Goal: Task Accomplishment & Management: Complete application form

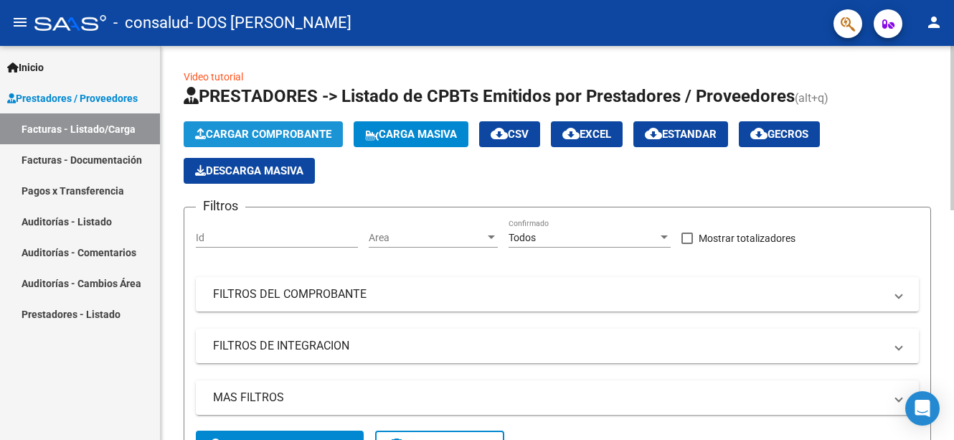
click at [217, 130] on span "Cargar Comprobante" at bounding box center [263, 134] width 136 height 13
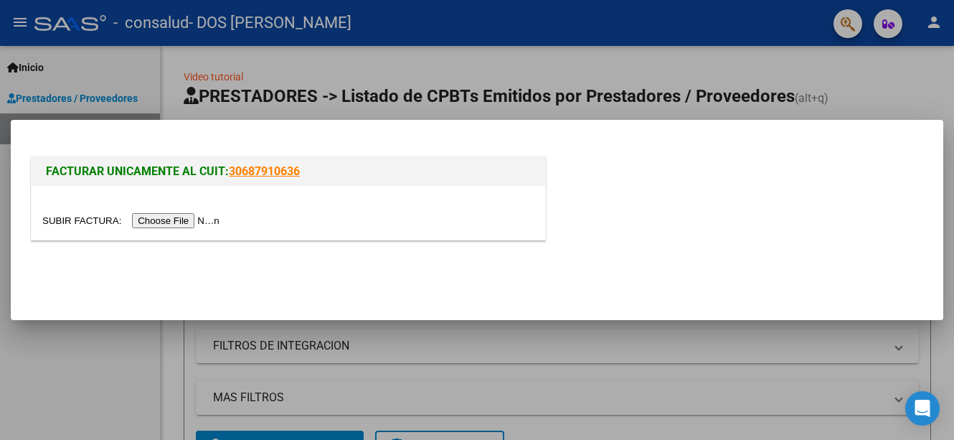
click at [166, 218] on input "file" at bounding box center [132, 220] width 181 height 15
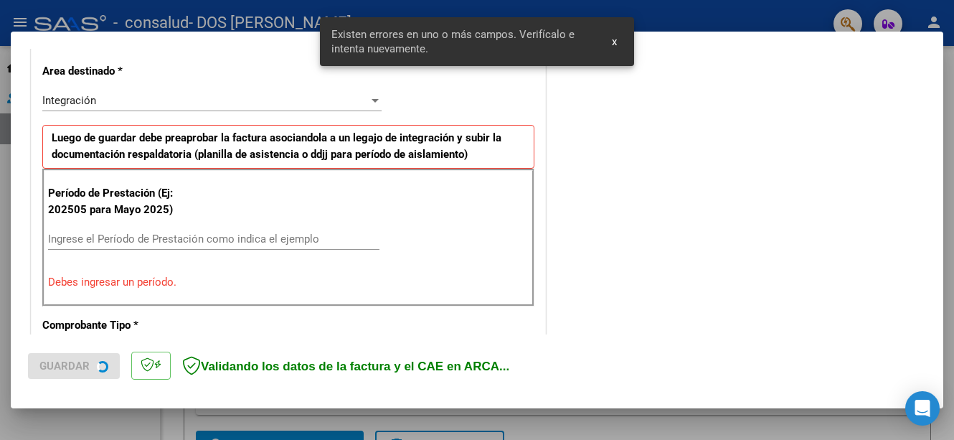
scroll to position [330, 0]
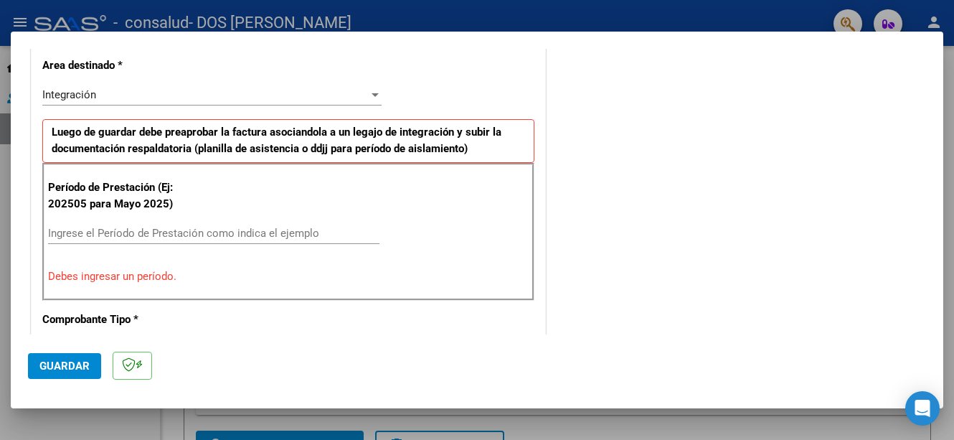
click at [65, 235] on input "Ingrese el Período de Prestación como indica el ejemplo" at bounding box center [213, 233] width 331 height 13
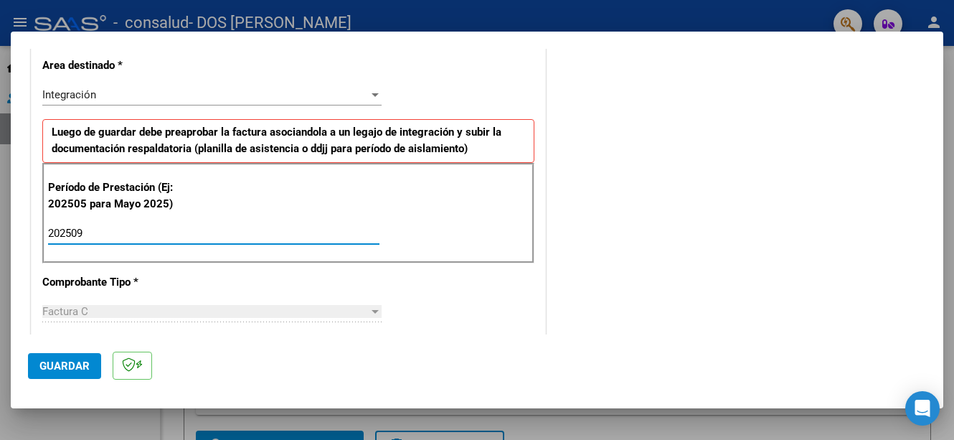
type input "202509"
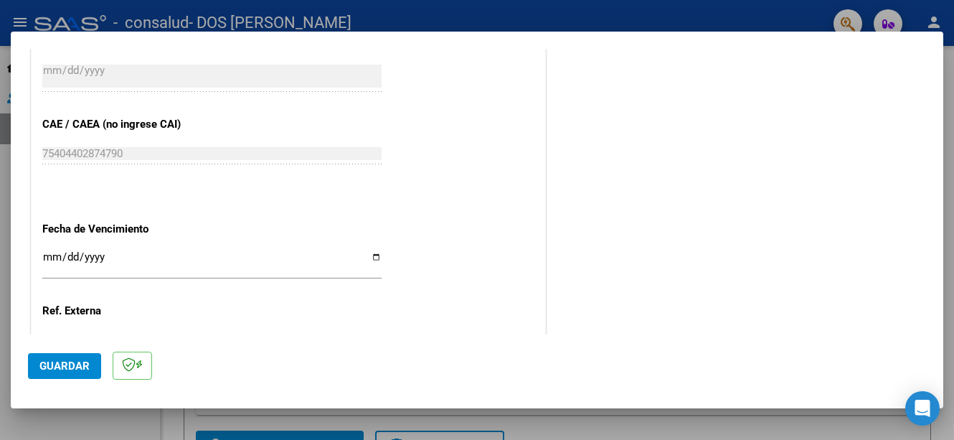
scroll to position [882, 0]
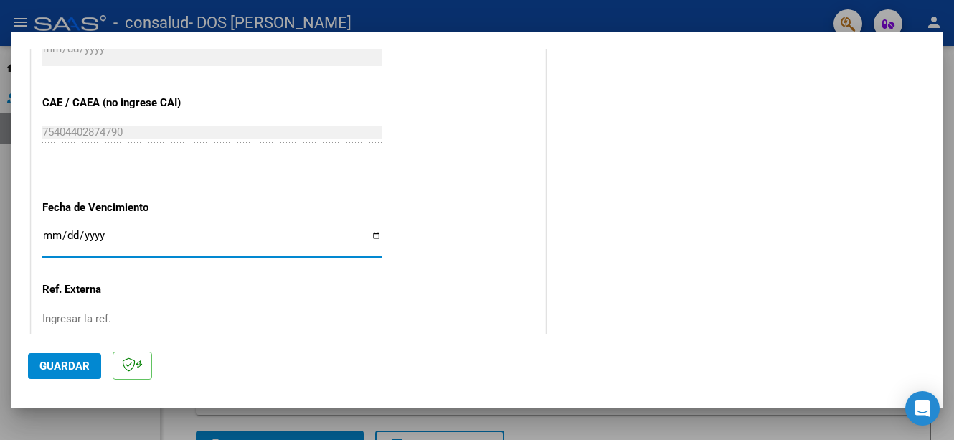
click at [371, 237] on input "Ingresar la fecha" at bounding box center [211, 241] width 339 height 23
type input "[DATE]"
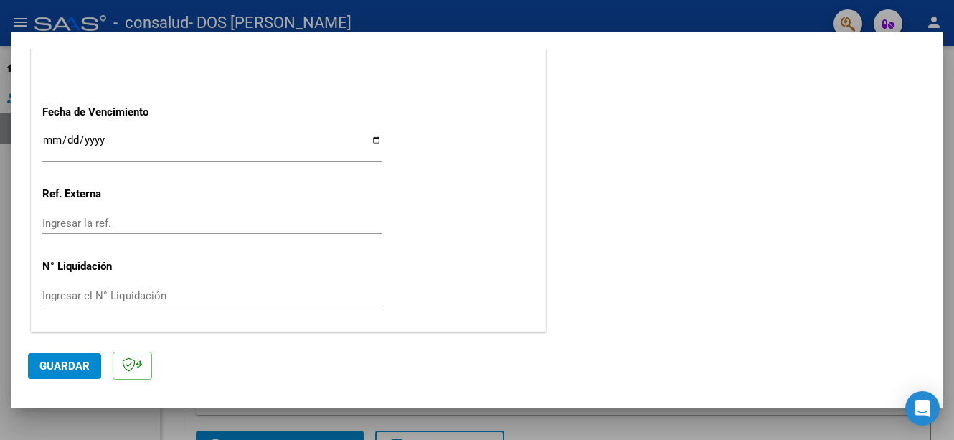
click at [885, 352] on mat-dialog-actions "Guardar" at bounding box center [477, 362] width 898 height 57
click at [71, 364] on span "Guardar" at bounding box center [64, 365] width 50 height 13
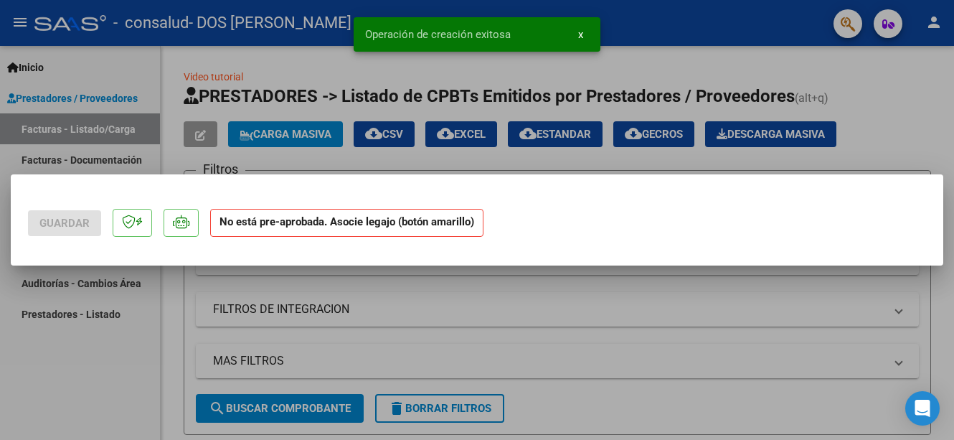
scroll to position [0, 0]
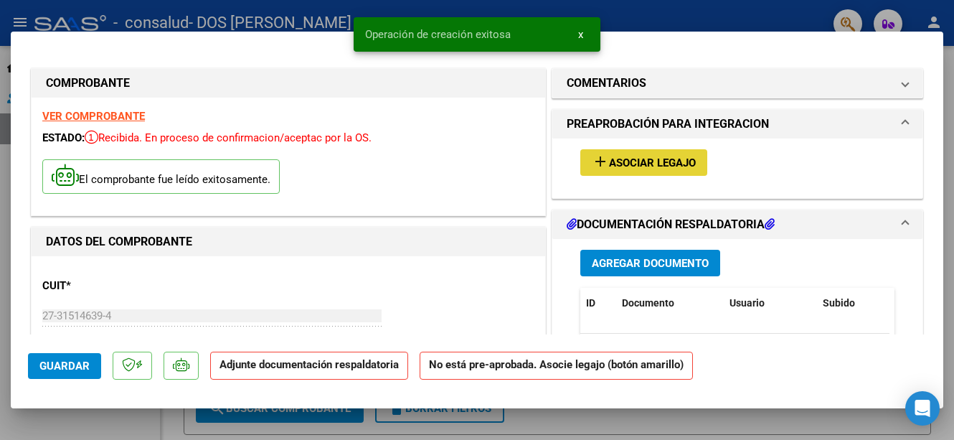
click at [621, 160] on span "Asociar Legajo" at bounding box center [652, 162] width 87 height 13
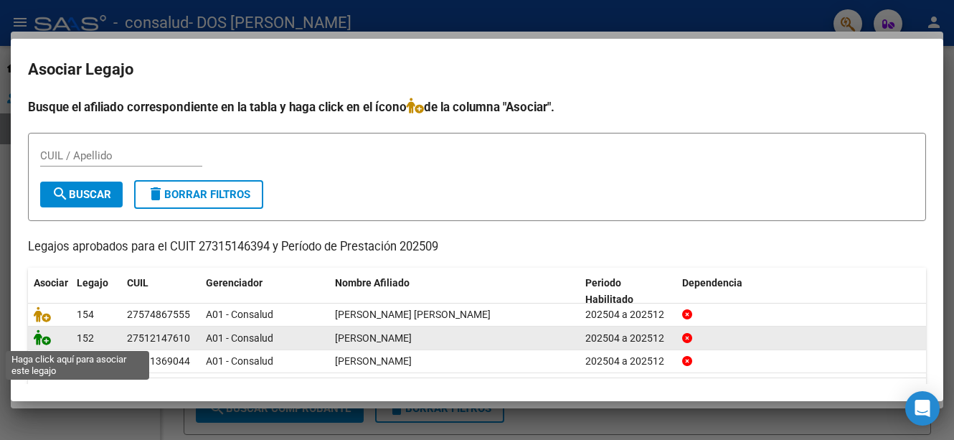
click at [37, 339] on icon at bounding box center [42, 337] width 17 height 16
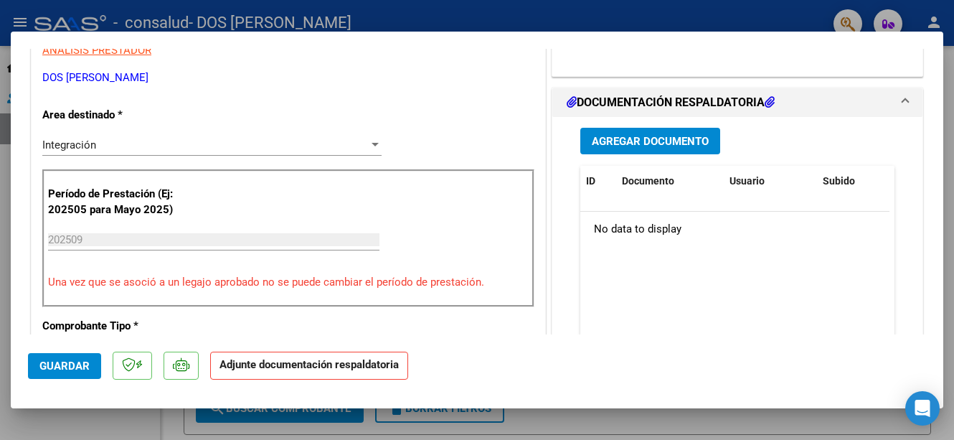
scroll to position [301, 0]
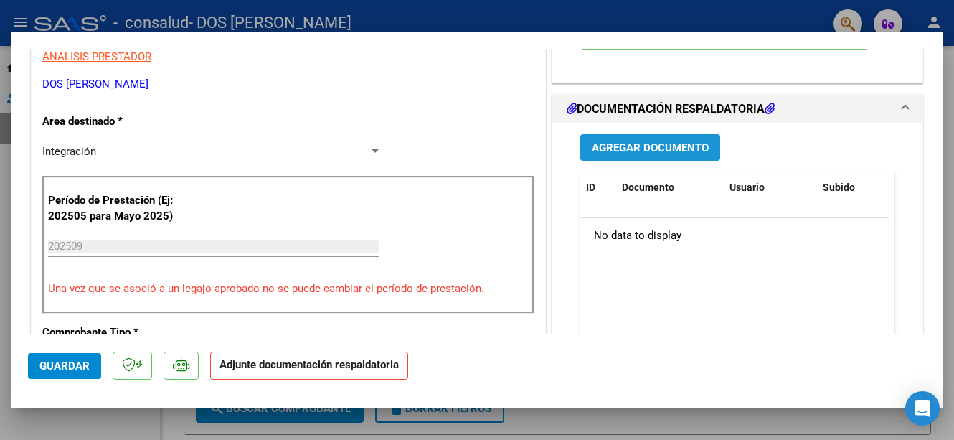
click at [633, 142] on span "Agregar Documento" at bounding box center [650, 147] width 117 height 13
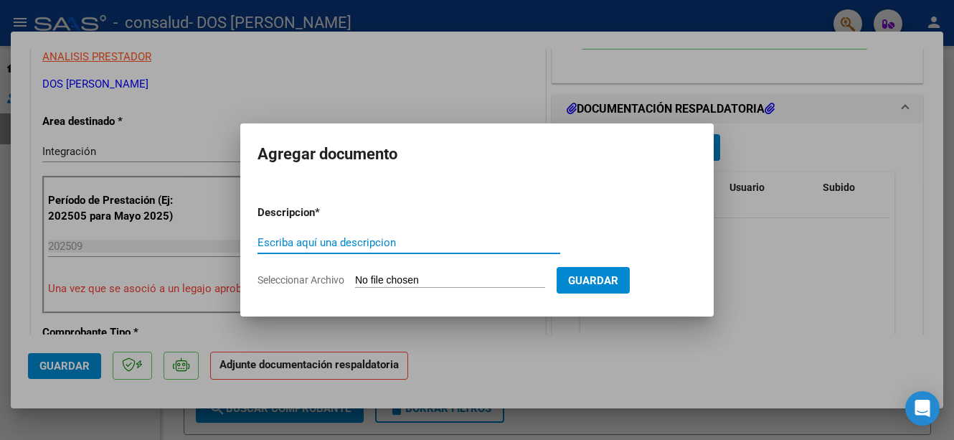
click at [306, 243] on input "Escriba aquí una descripcion" at bounding box center [409, 242] width 303 height 13
click at [305, 243] on input "Escriba aquí una descripcion" at bounding box center [409, 242] width 303 height 13
type input "FACRURA SEPTIEMBRE"
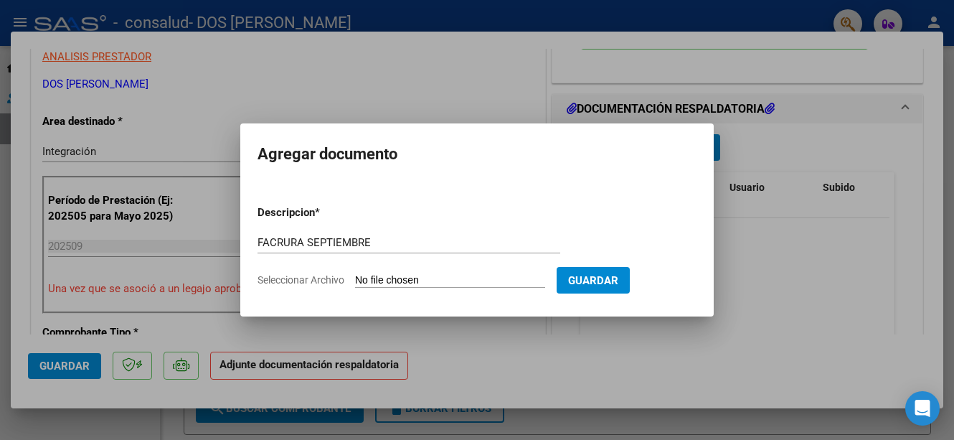
click at [313, 283] on span "Seleccionar Archivo" at bounding box center [301, 279] width 87 height 11
click at [355, 283] on input "Seleccionar Archivo" at bounding box center [450, 281] width 190 height 14
type input "C:\fakepath\[PERSON_NAME] SEP.pdf"
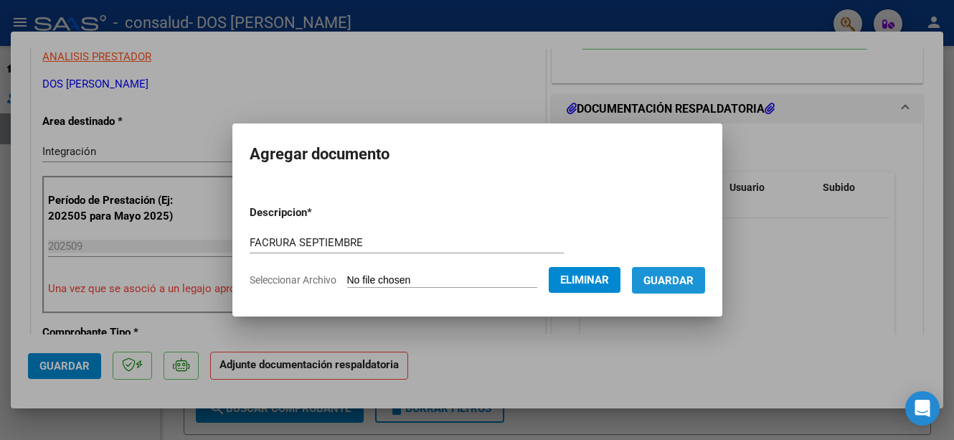
click at [695, 288] on button "Guardar" at bounding box center [668, 280] width 73 height 27
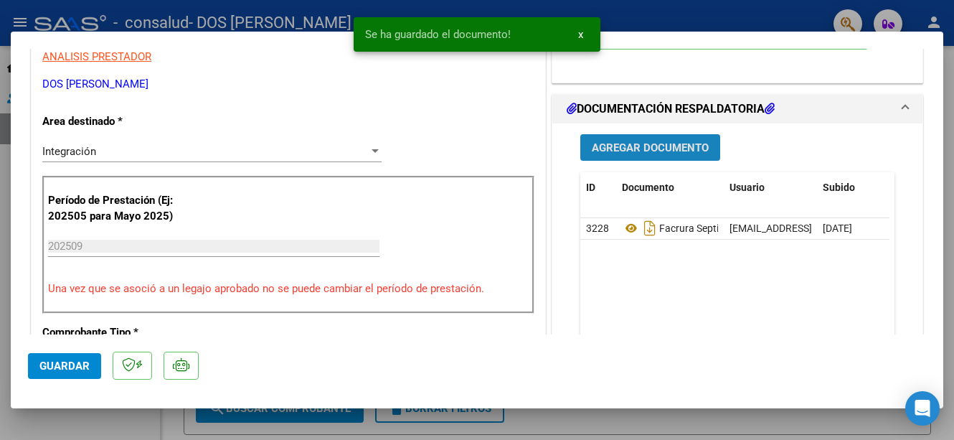
click at [610, 144] on span "Agregar Documento" at bounding box center [650, 147] width 117 height 13
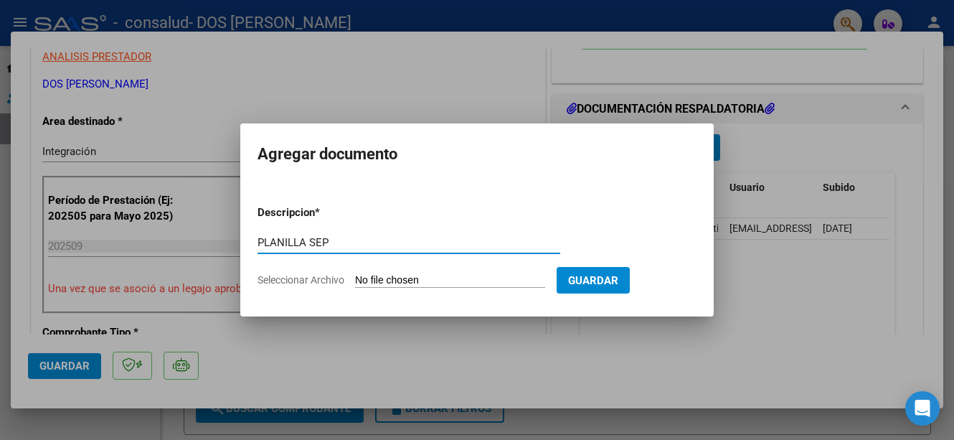
type input "PLANILLA SEP"
click at [293, 274] on span "Seleccionar Archivo" at bounding box center [301, 279] width 87 height 11
click at [355, 274] on input "Seleccionar Archivo" at bounding box center [450, 281] width 190 height 14
click at [321, 284] on span "Seleccionar Archivo" at bounding box center [301, 279] width 87 height 11
click at [355, 284] on input "Seleccionar Archivo" at bounding box center [450, 281] width 190 height 14
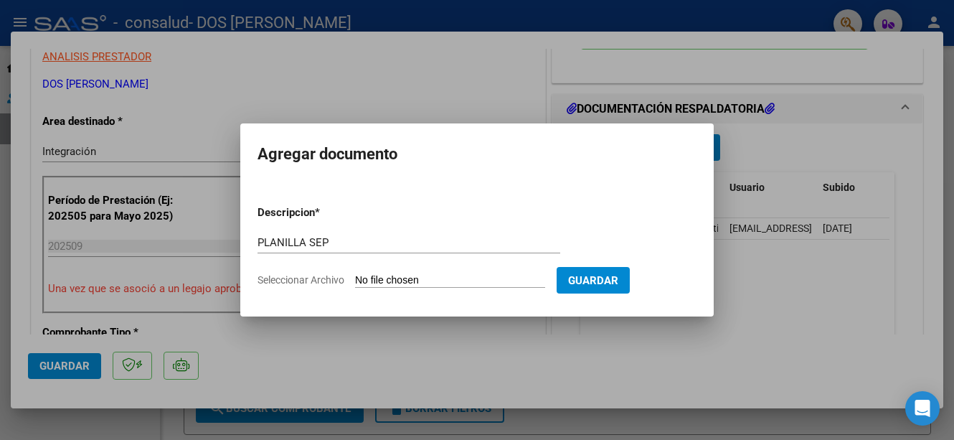
type input "C:\fakepath\[PERSON_NAME] PSICOLOGIA SEP.pdf"
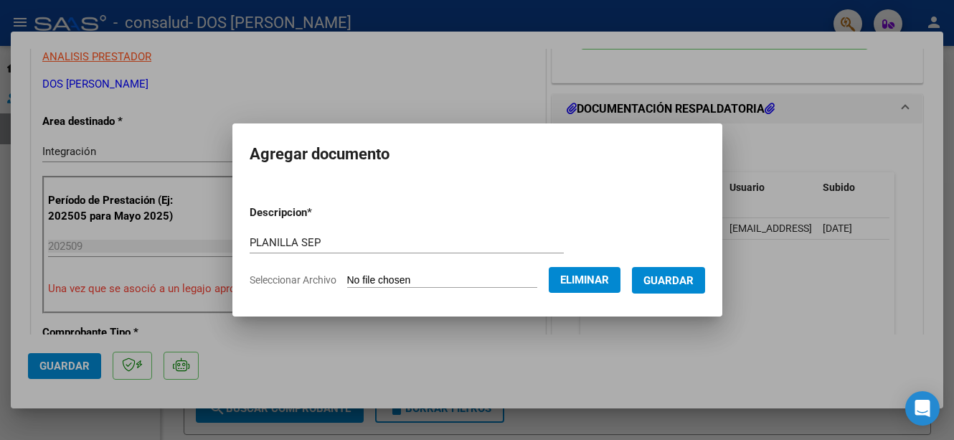
click at [683, 283] on span "Guardar" at bounding box center [668, 280] width 50 height 13
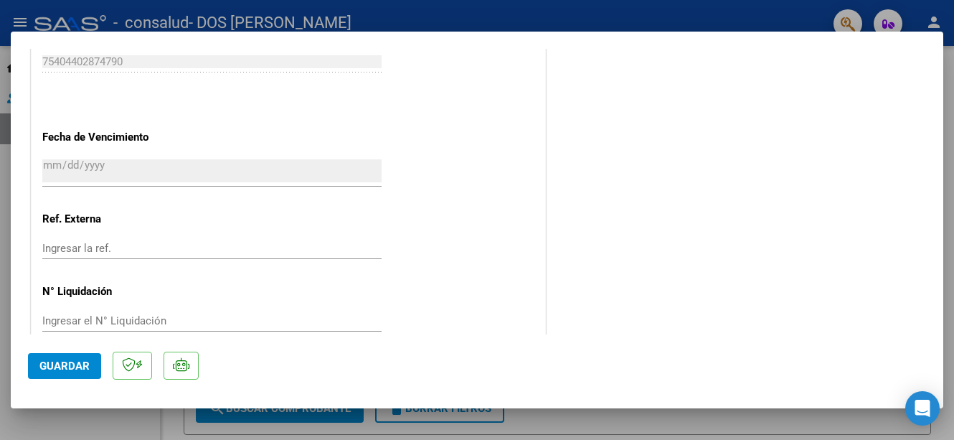
scroll to position [999, 0]
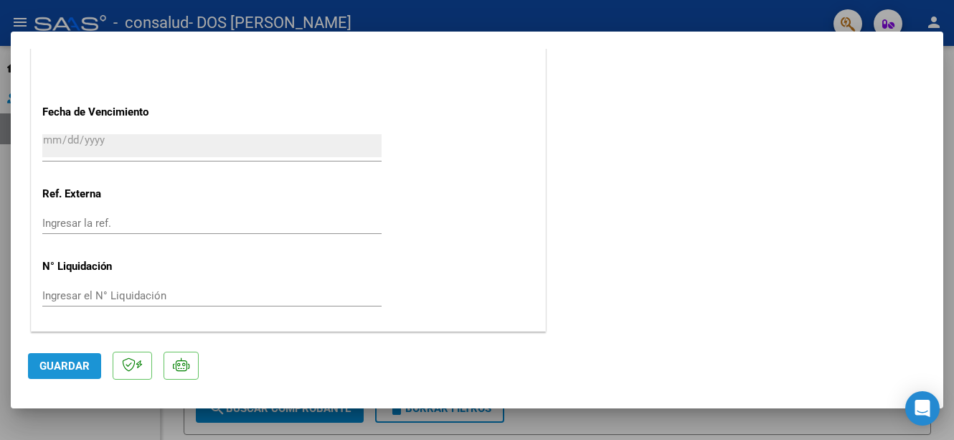
click at [61, 367] on span "Guardar" at bounding box center [64, 365] width 50 height 13
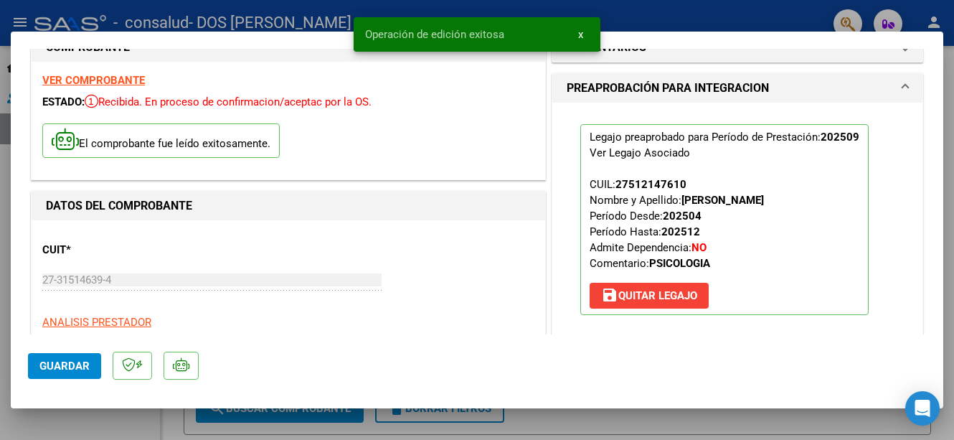
scroll to position [0, 0]
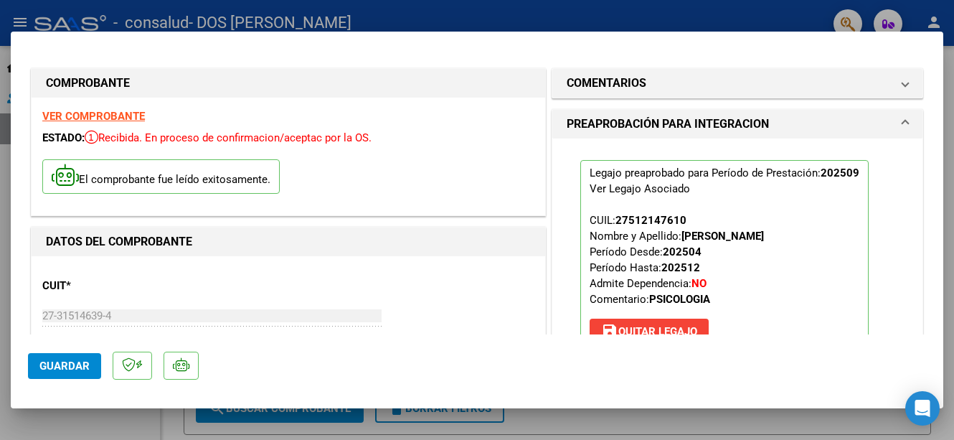
click at [949, 176] on div at bounding box center [477, 220] width 954 height 440
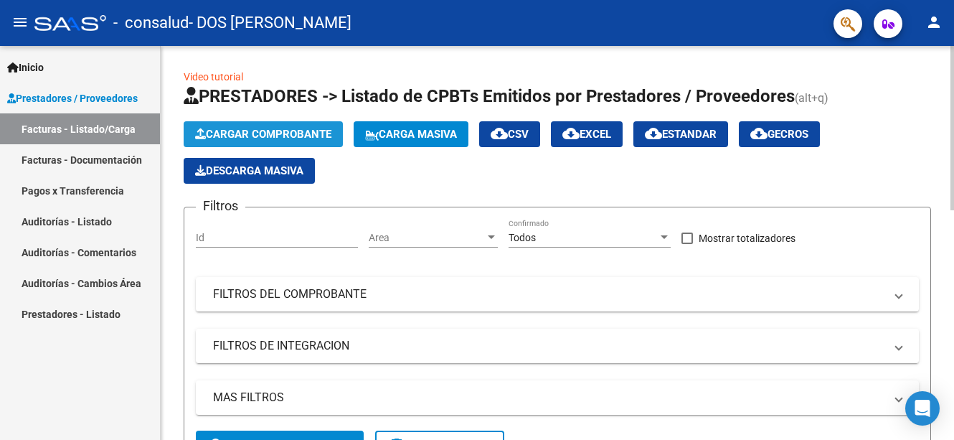
click at [291, 130] on span "Cargar Comprobante" at bounding box center [263, 134] width 136 height 13
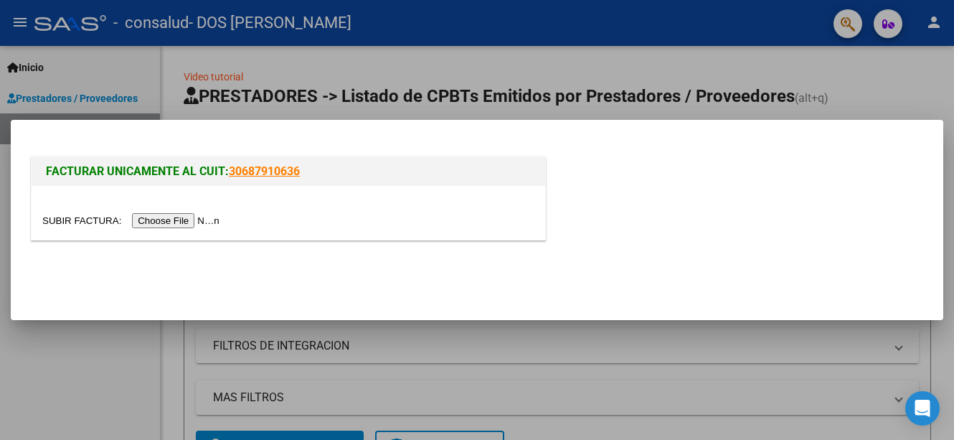
click at [164, 224] on input "file" at bounding box center [132, 220] width 181 height 15
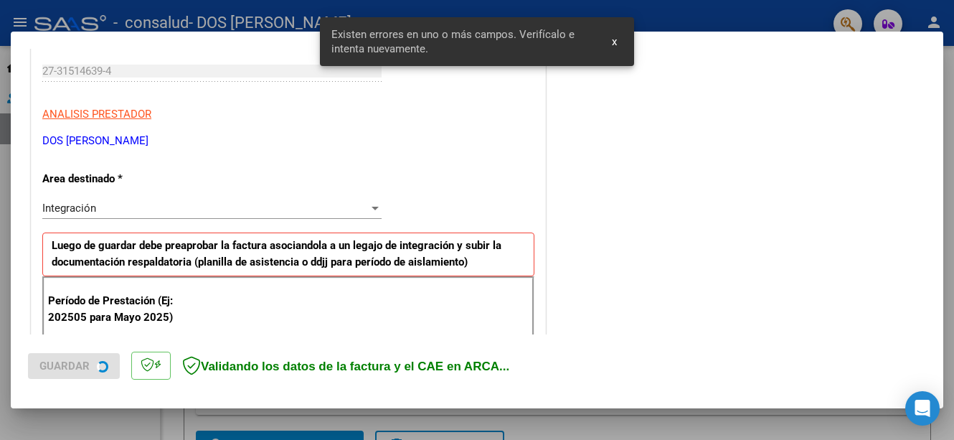
scroll to position [357, 0]
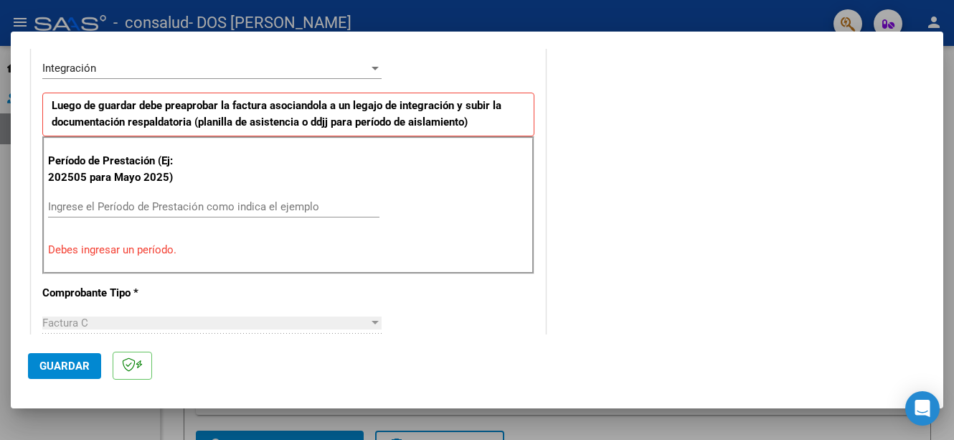
click at [181, 196] on div "Ingrese el Período de Prestación como indica el ejemplo" at bounding box center [213, 207] width 331 height 22
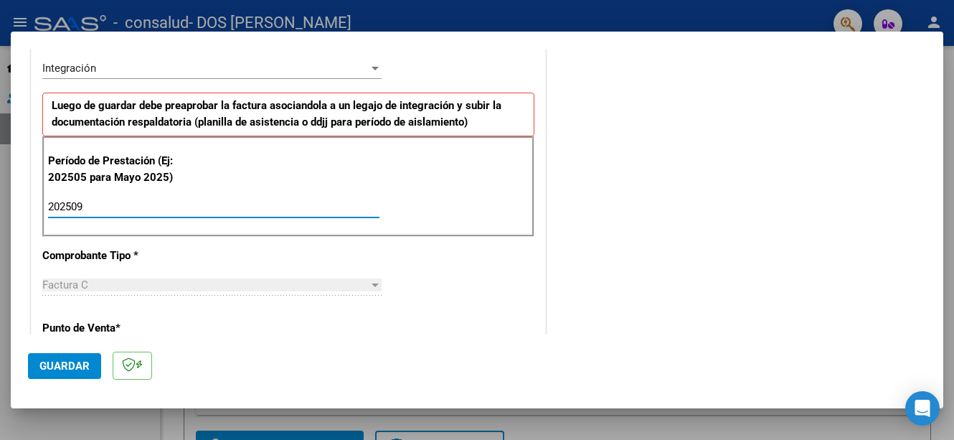
type input "202509"
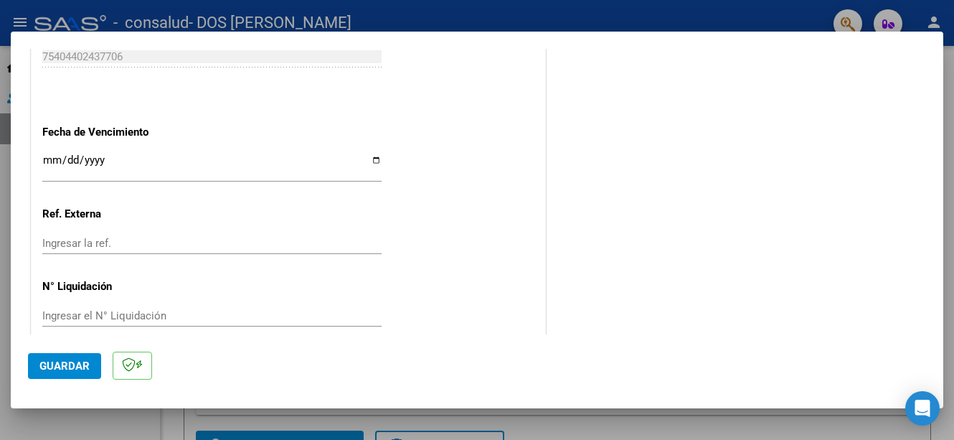
scroll to position [977, 0]
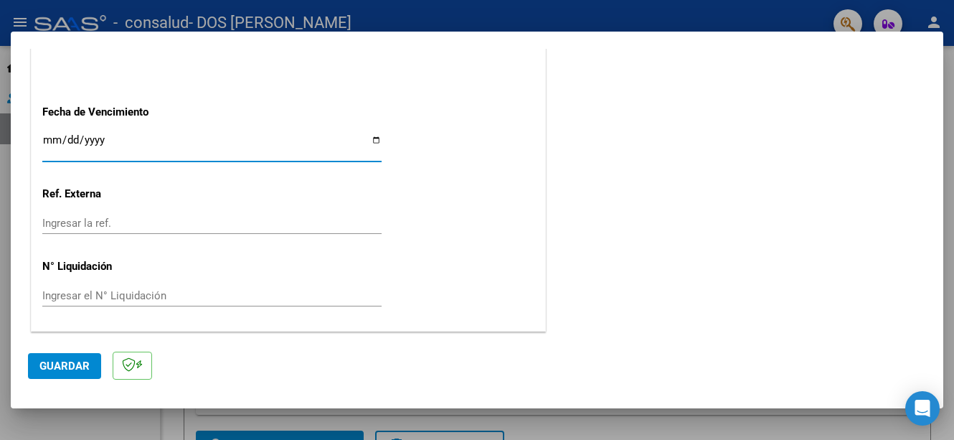
click at [377, 139] on input "Ingresar la fecha" at bounding box center [211, 145] width 339 height 23
type input "[DATE]"
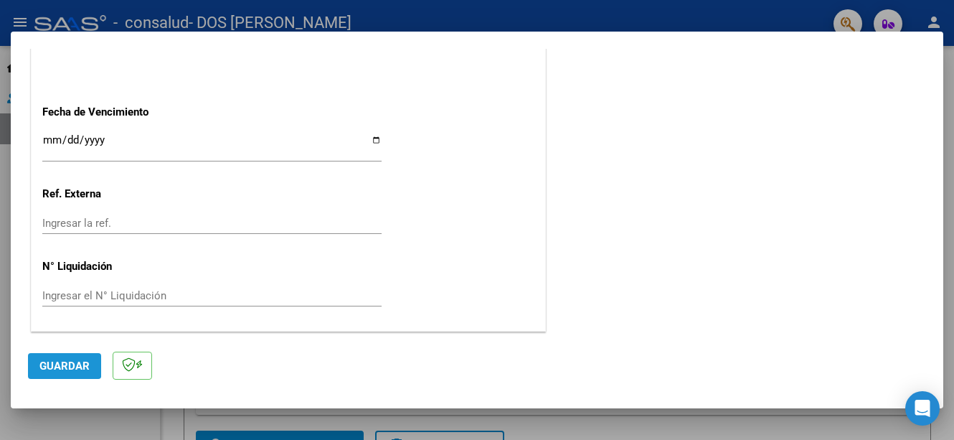
click at [57, 362] on span "Guardar" at bounding box center [64, 365] width 50 height 13
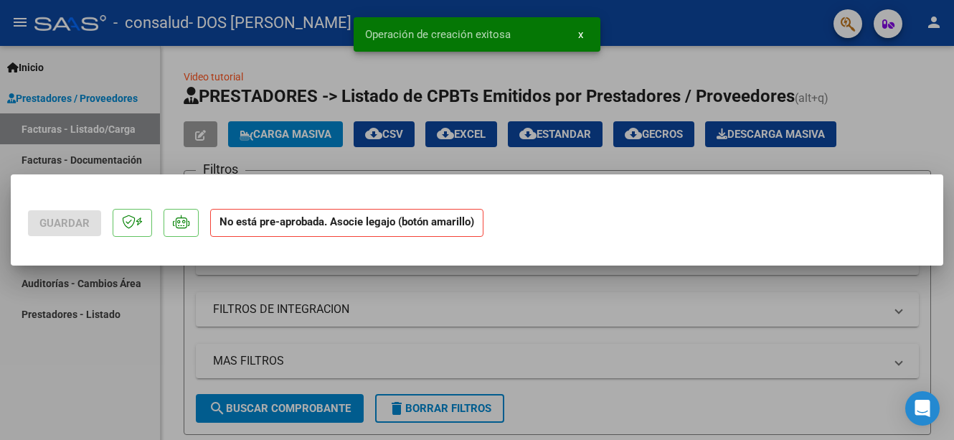
scroll to position [0, 0]
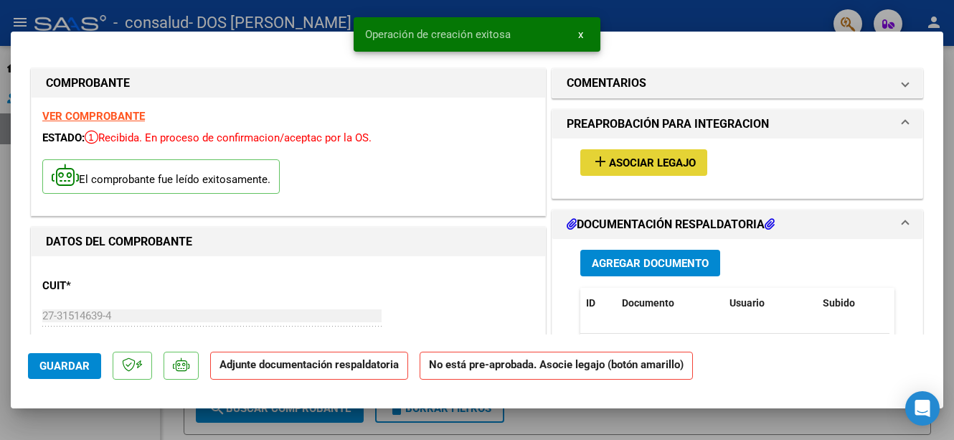
click at [656, 160] on span "Asociar Legajo" at bounding box center [652, 162] width 87 height 13
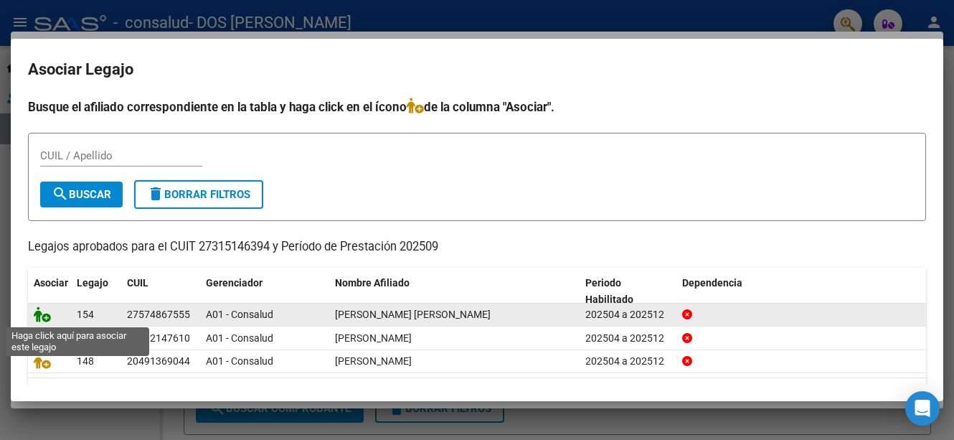
click at [43, 315] on icon at bounding box center [42, 314] width 17 height 16
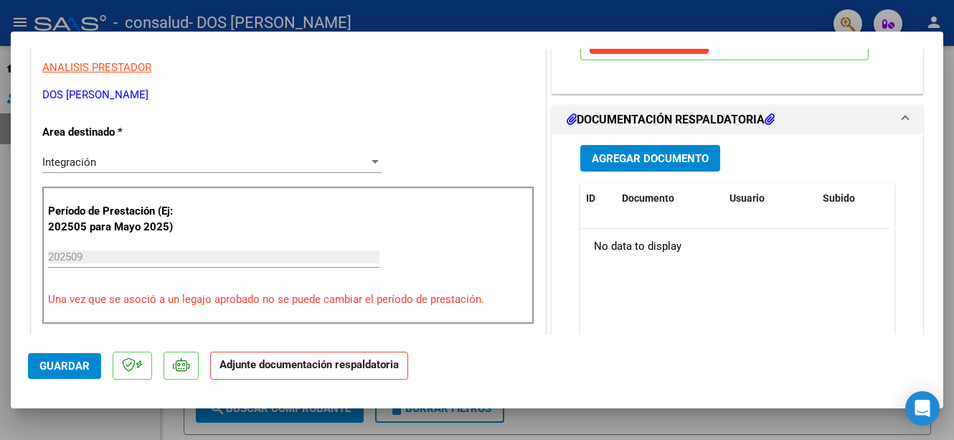
scroll to position [351, 0]
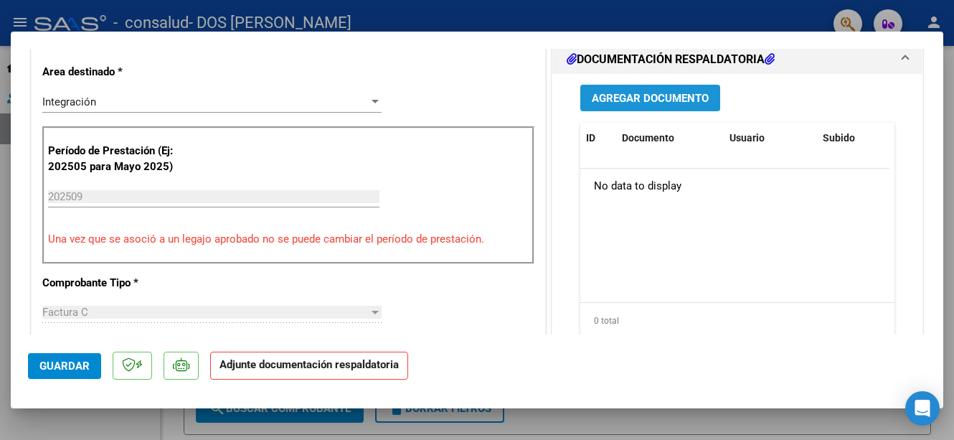
click at [618, 93] on span "Agregar Documento" at bounding box center [650, 98] width 117 height 13
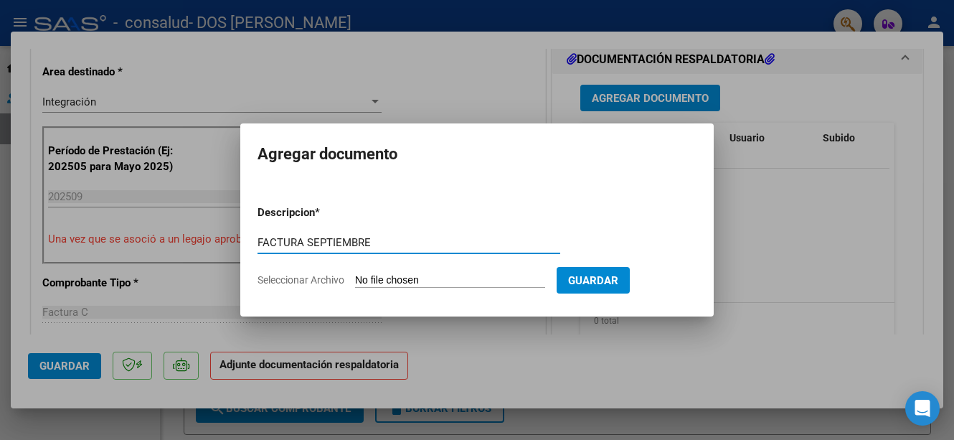
type input "FACTURA SEPTIEMBRE"
click at [316, 278] on span "Seleccionar Archivo" at bounding box center [301, 279] width 87 height 11
click at [355, 278] on input "Seleccionar Archivo" at bounding box center [450, 281] width 190 height 14
type input "C:\fakepath\[PERSON_NAME] [DATE].pdf"
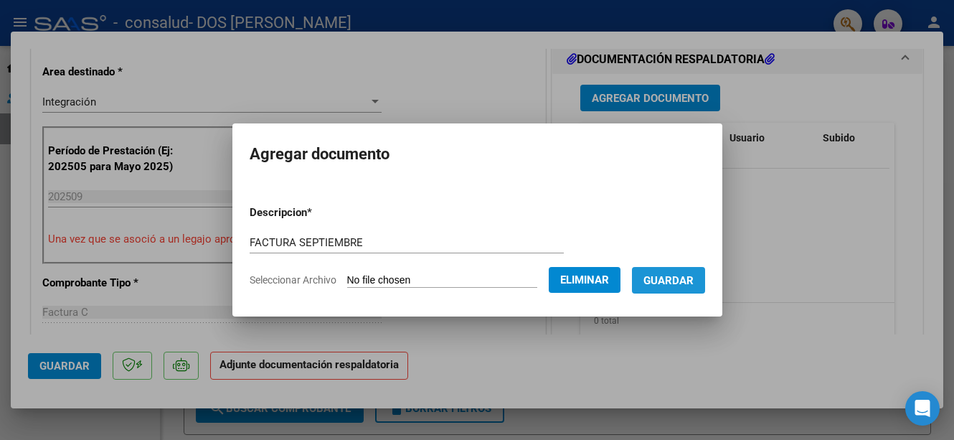
click at [684, 273] on span "Guardar" at bounding box center [668, 279] width 50 height 13
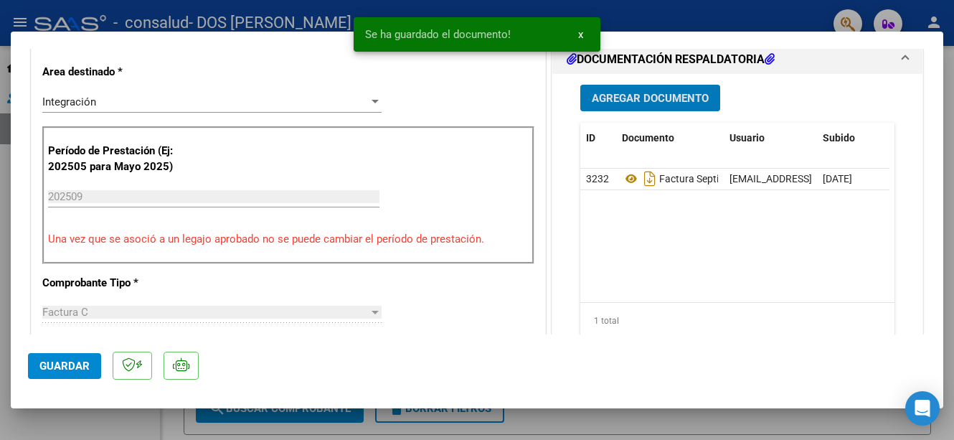
click at [647, 92] on span "Agregar Documento" at bounding box center [650, 98] width 117 height 13
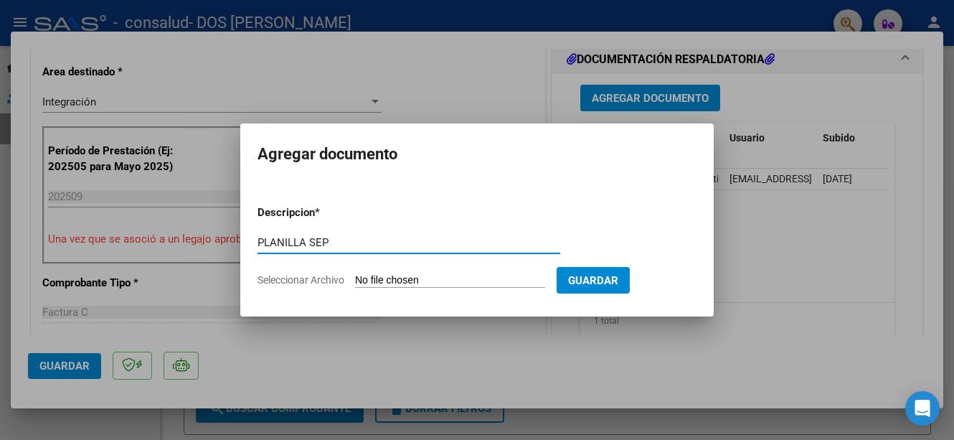
type input "PLANILLA SEP"
click at [279, 273] on app-file-uploader "Seleccionar Archivo" at bounding box center [407, 279] width 299 height 13
click at [321, 278] on span "Seleccionar Archivo" at bounding box center [301, 279] width 87 height 11
click at [355, 278] on input "Seleccionar Archivo" at bounding box center [450, 281] width 190 height 14
type input "C:\fakepath\[PERSON_NAME] PSICOLOGIA SEP.pdf"
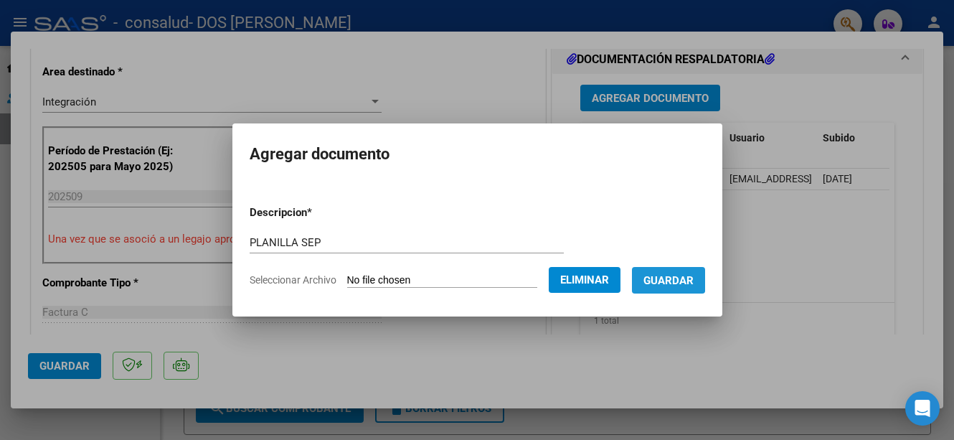
click at [677, 278] on span "Guardar" at bounding box center [668, 280] width 50 height 13
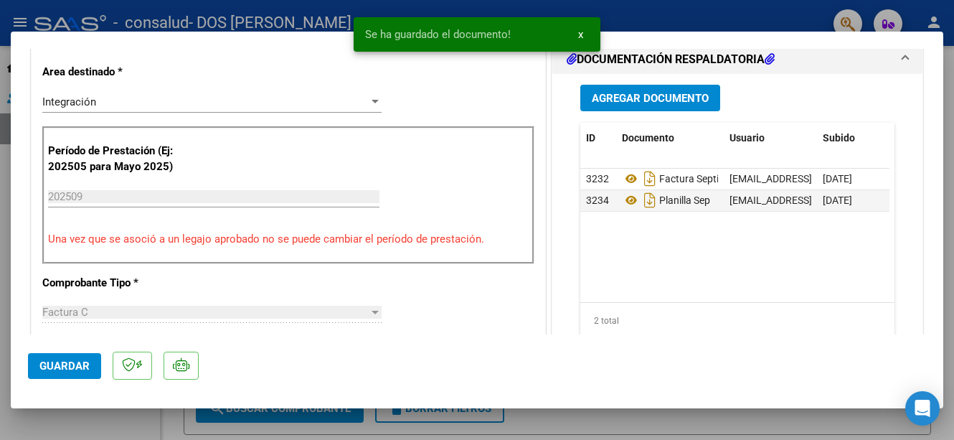
scroll to position [999, 0]
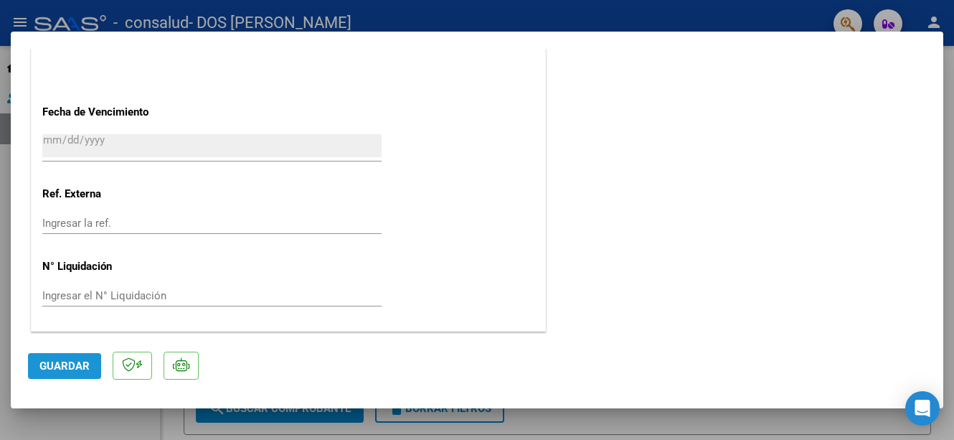
click at [37, 367] on button "Guardar" at bounding box center [64, 366] width 73 height 26
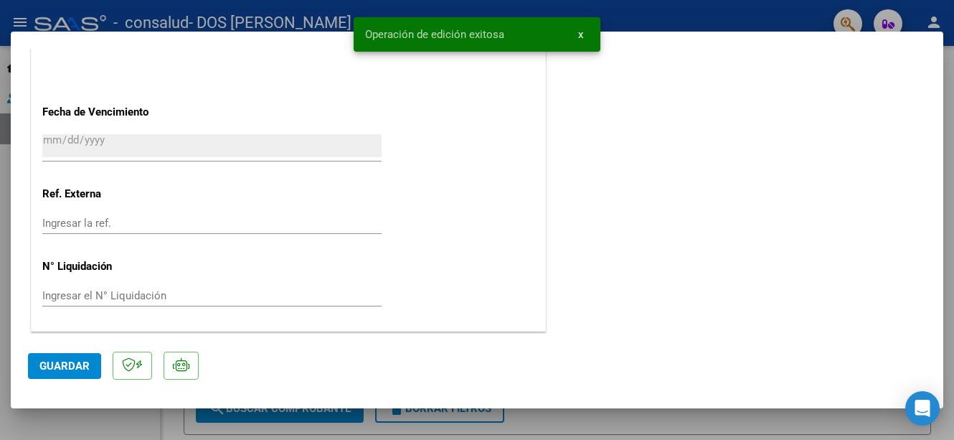
click at [947, 168] on div at bounding box center [477, 220] width 954 height 440
type input "$ 0,00"
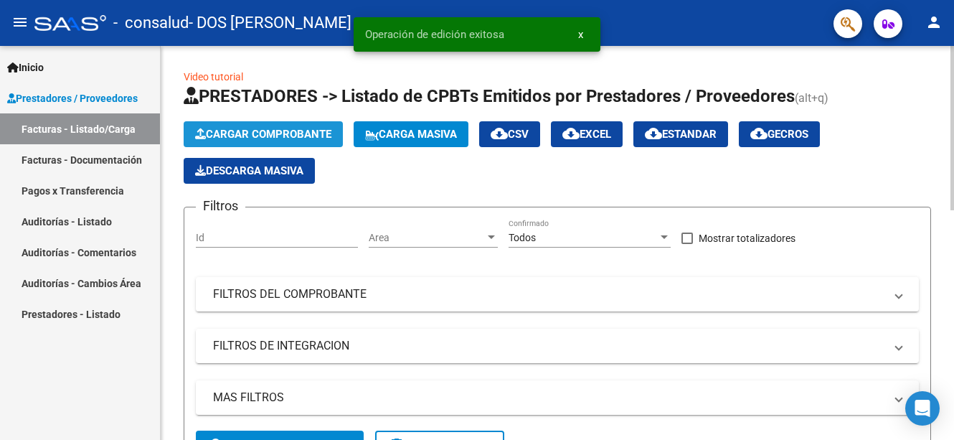
click at [291, 132] on span "Cargar Comprobante" at bounding box center [263, 134] width 136 height 13
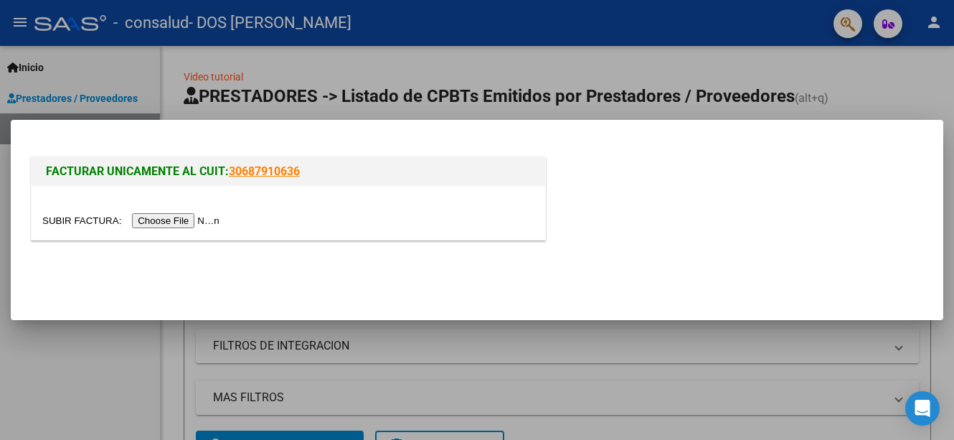
click at [159, 214] on input "file" at bounding box center [132, 220] width 181 height 15
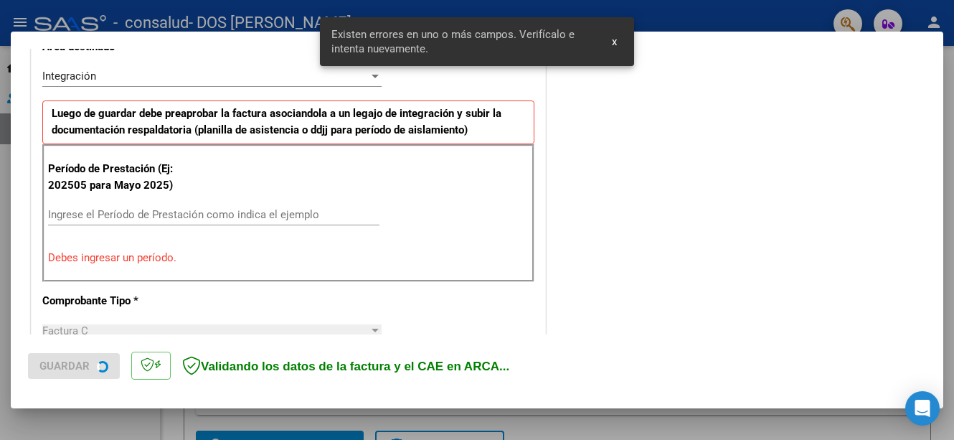
scroll to position [357, 0]
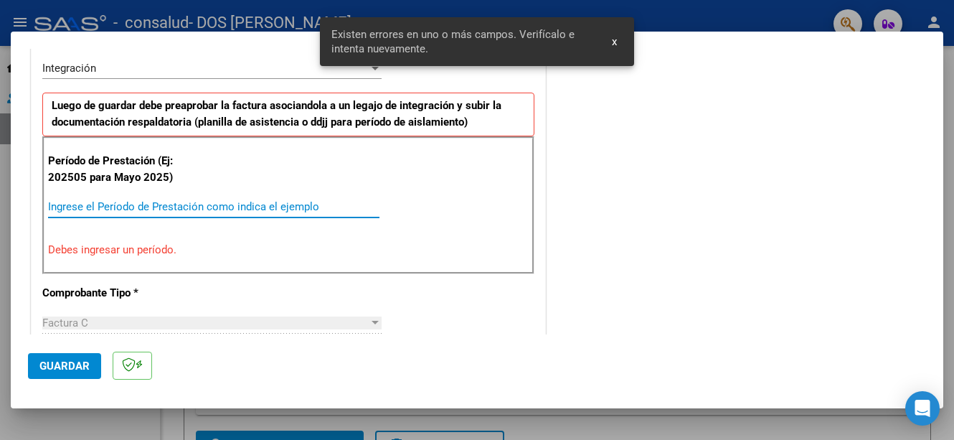
click at [85, 208] on input "Ingrese el Período de Prestación como indica el ejemplo" at bounding box center [213, 206] width 331 height 13
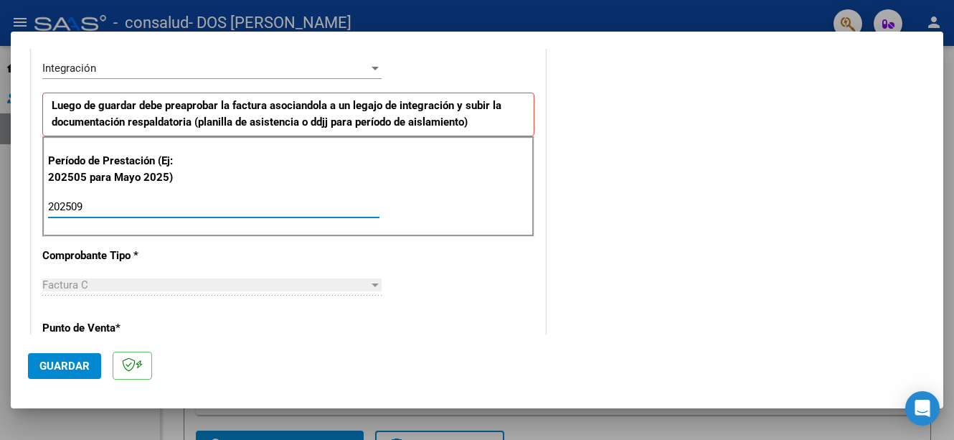
type input "202509"
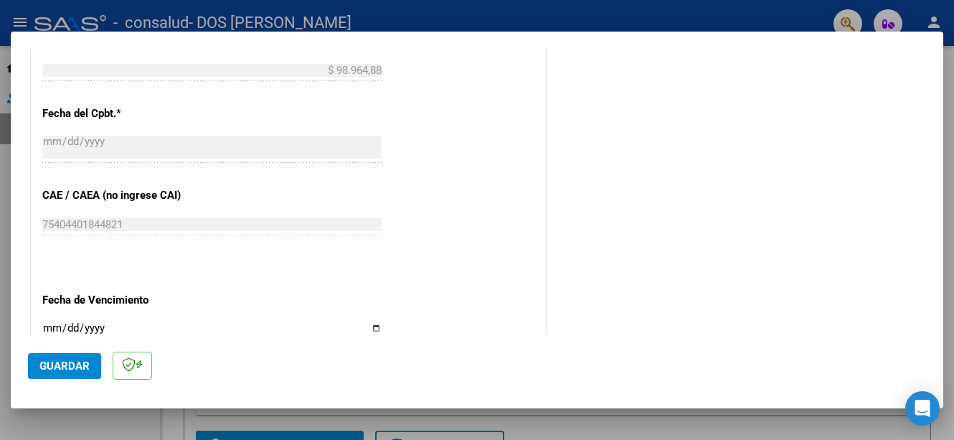
scroll to position [977, 0]
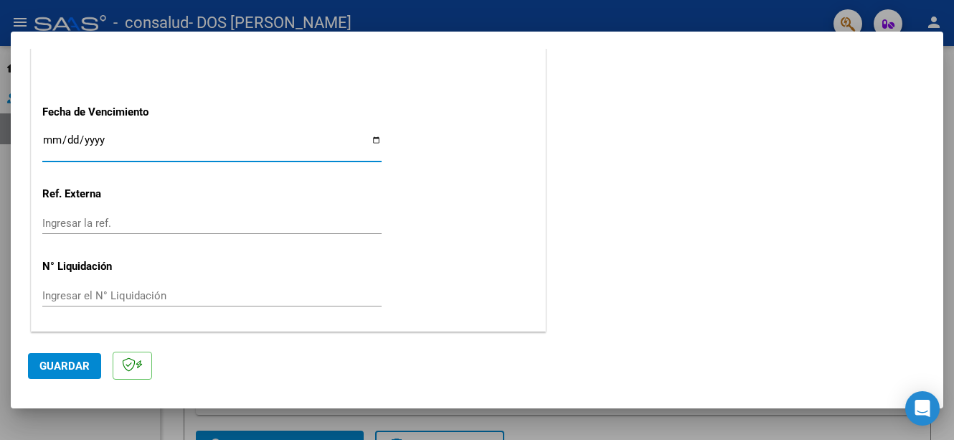
click at [373, 140] on input "Ingresar la fecha" at bounding box center [211, 145] width 339 height 23
type input "[DATE]"
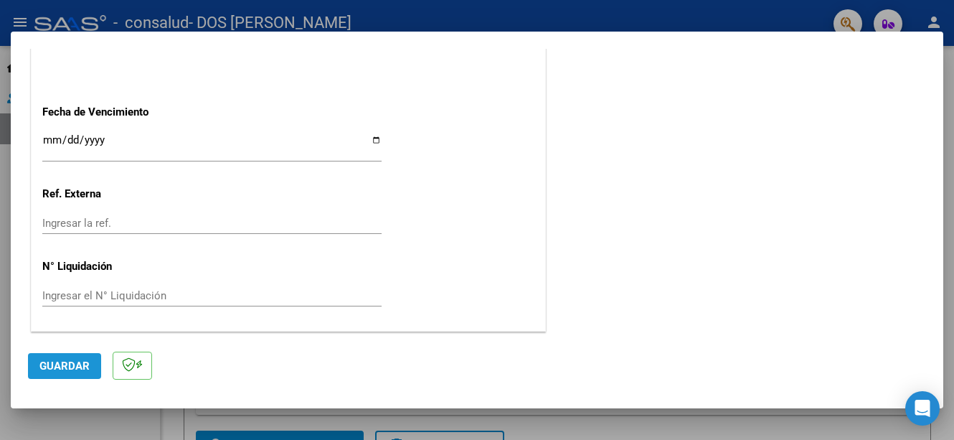
click at [77, 359] on span "Guardar" at bounding box center [64, 365] width 50 height 13
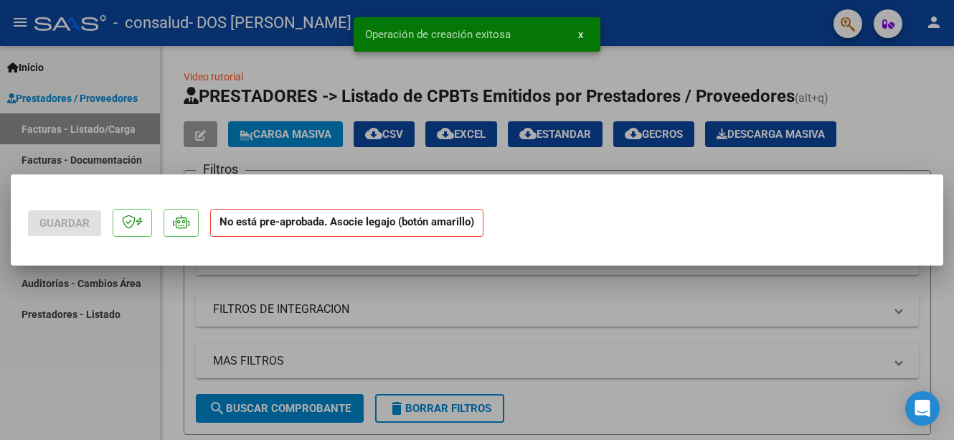
scroll to position [0, 0]
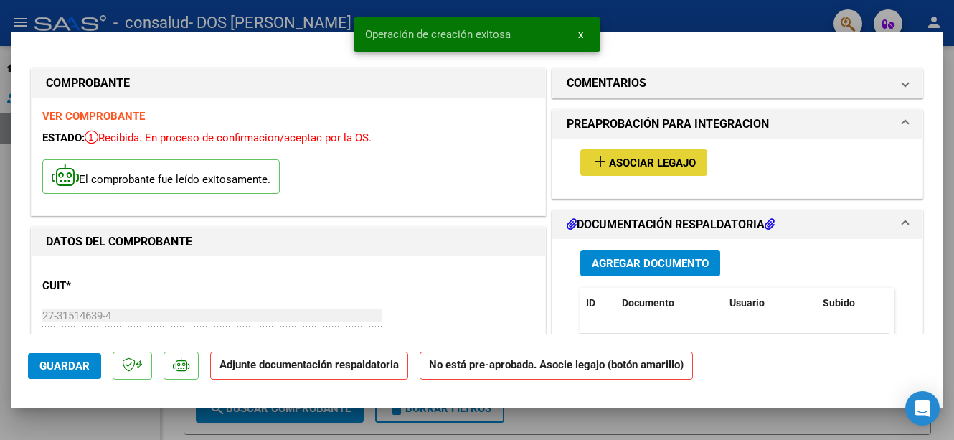
click at [636, 154] on button "add Asociar Legajo" at bounding box center [643, 162] width 127 height 27
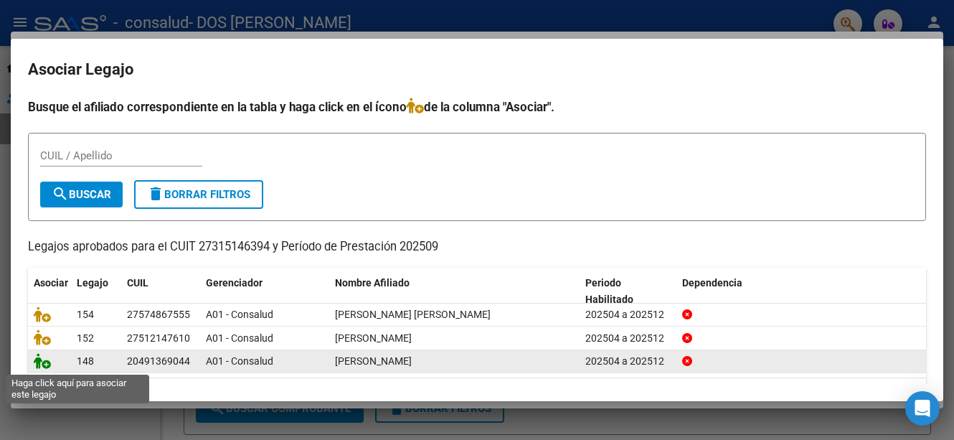
click at [37, 364] on icon at bounding box center [42, 361] width 17 height 16
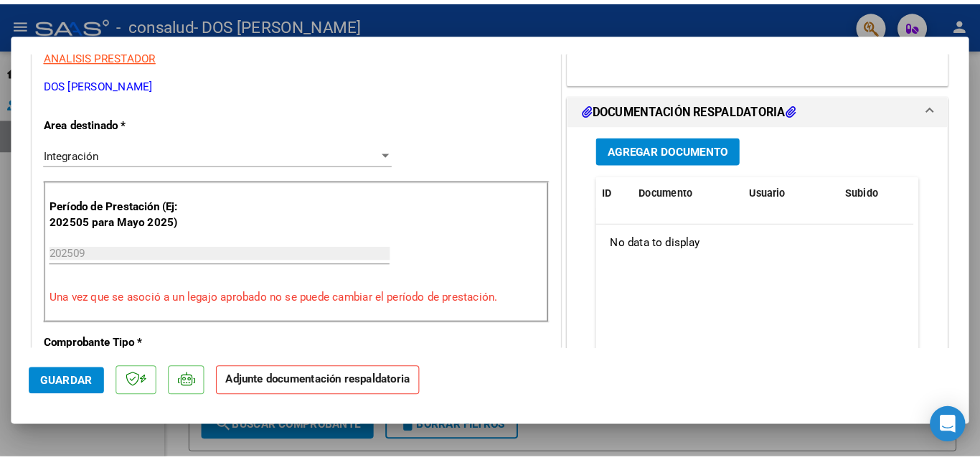
scroll to position [364, 0]
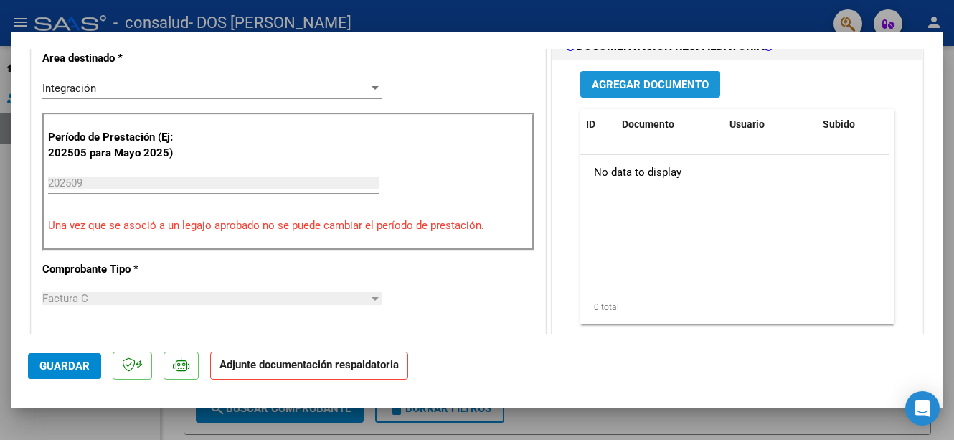
click at [688, 78] on span "Agregar Documento" at bounding box center [650, 84] width 117 height 13
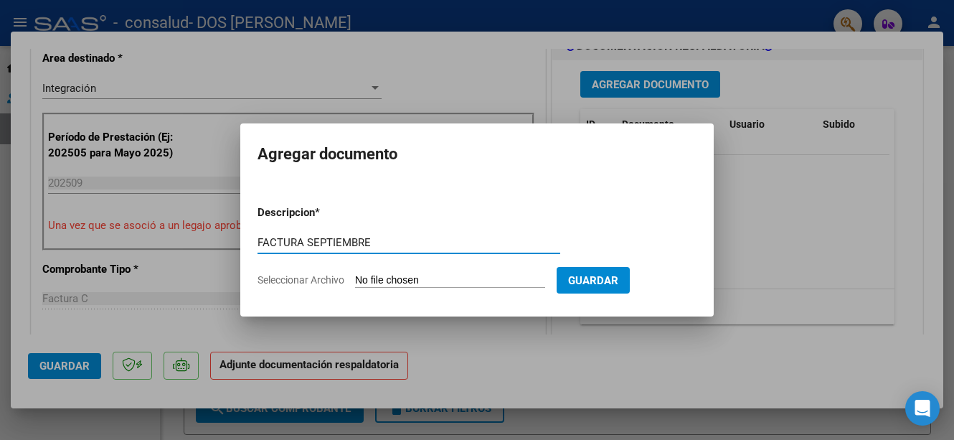
type input "FACTURA SEPTIEMBRE"
click at [313, 280] on span "Seleccionar Archivo" at bounding box center [301, 279] width 87 height 11
click at [355, 280] on input "Seleccionar Archivo" at bounding box center [450, 281] width 190 height 14
type input "C:\fakepath\[PERSON_NAME] [DATE].pdf"
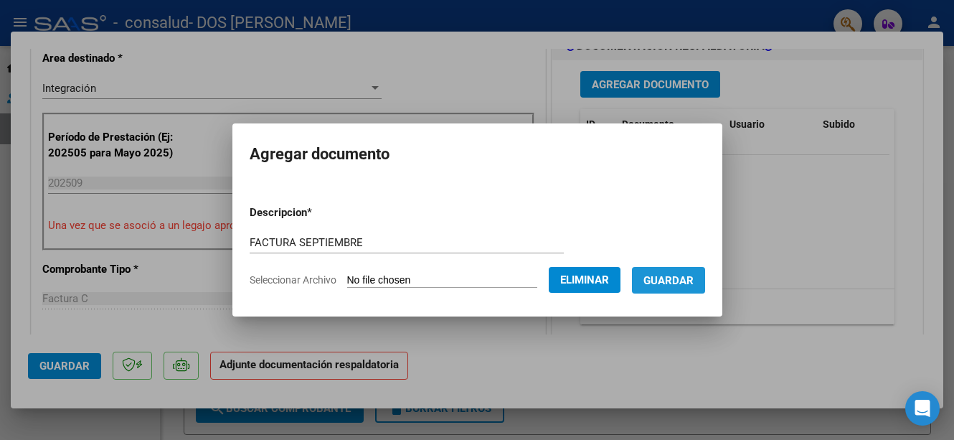
click at [694, 282] on span "Guardar" at bounding box center [668, 280] width 50 height 13
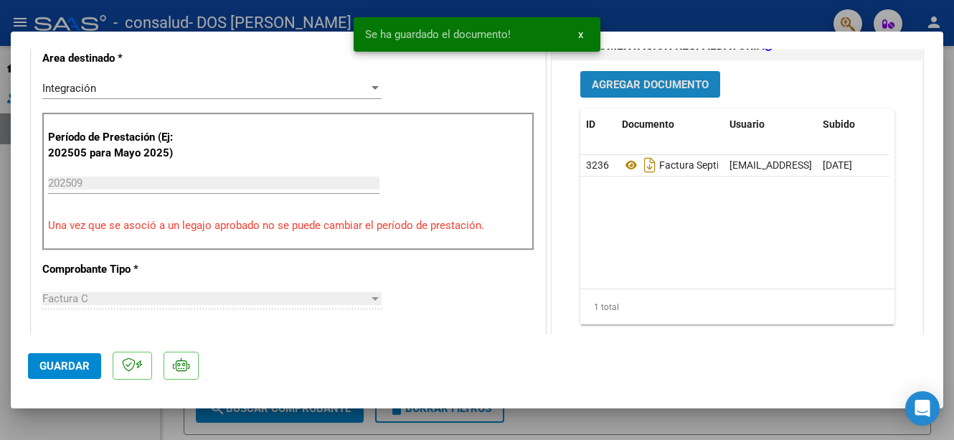
click at [636, 87] on span "Agregar Documento" at bounding box center [650, 84] width 117 height 13
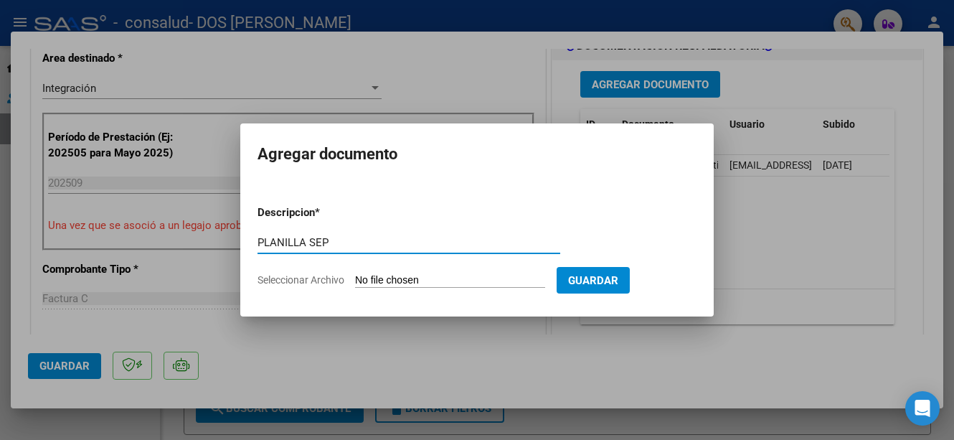
type input "PLANILLA SEP"
click at [292, 283] on span "Seleccionar Archivo" at bounding box center [301, 279] width 87 height 11
click at [355, 283] on input "Seleccionar Archivo" at bounding box center [450, 281] width 190 height 14
type input "C:\fakepath\PSICOLOGIA [PERSON_NAME].pdf"
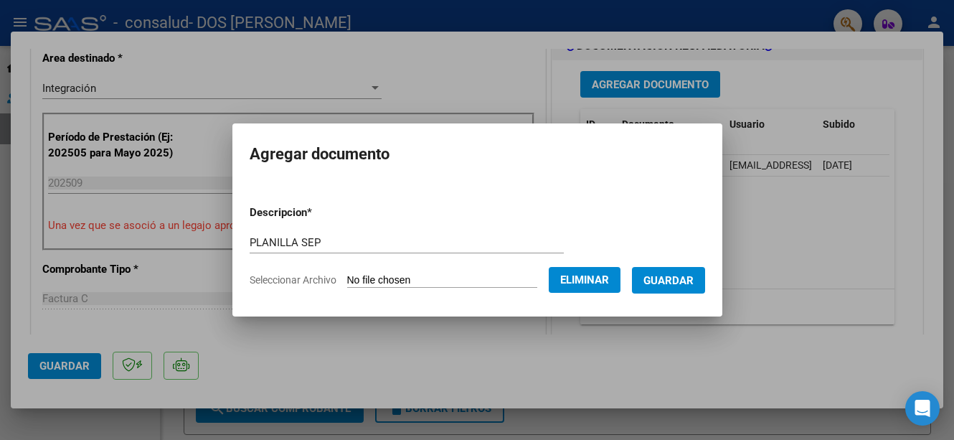
click at [676, 280] on span "Guardar" at bounding box center [668, 280] width 50 height 13
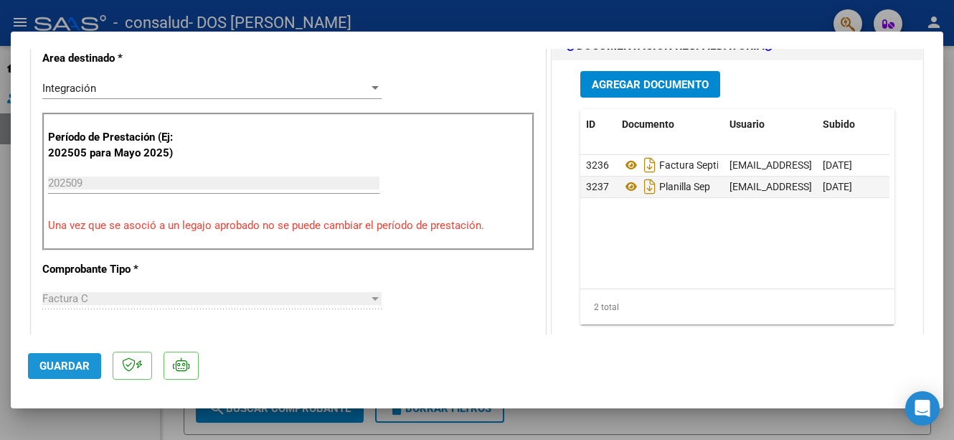
click at [76, 363] on span "Guardar" at bounding box center [64, 365] width 50 height 13
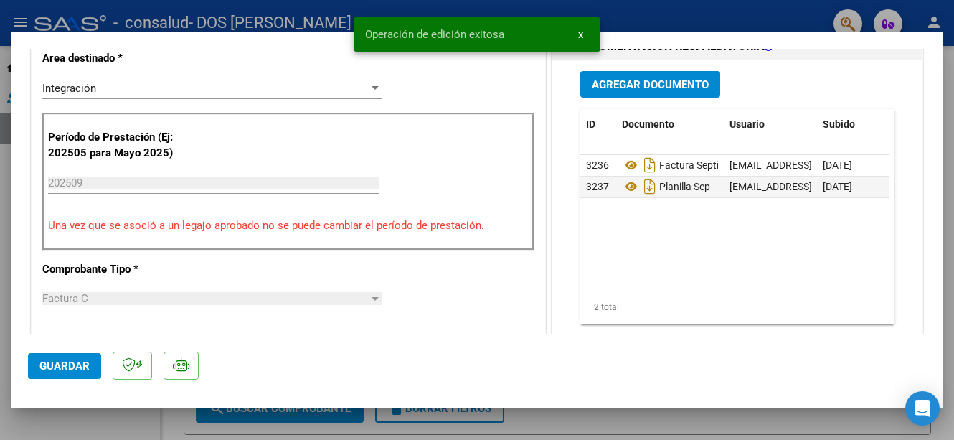
click at [952, 105] on div at bounding box center [477, 220] width 954 height 440
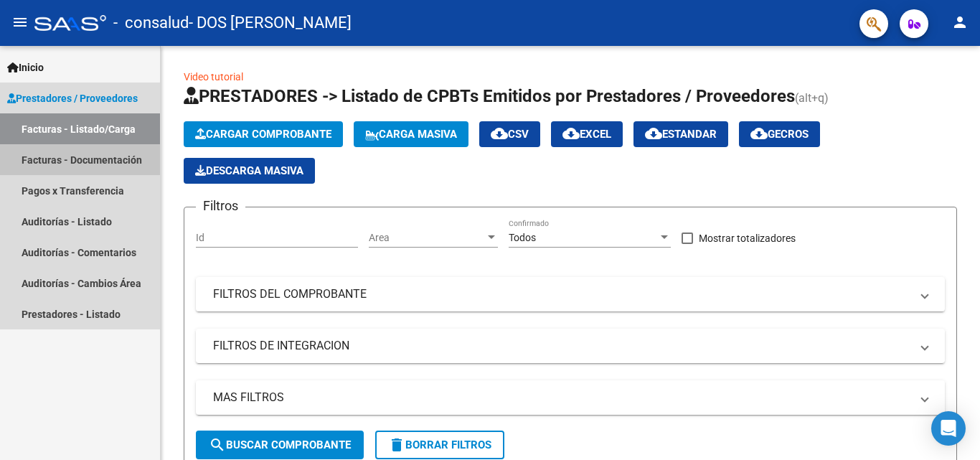
click at [70, 159] on link "Facturas - Documentación" at bounding box center [80, 159] width 160 height 31
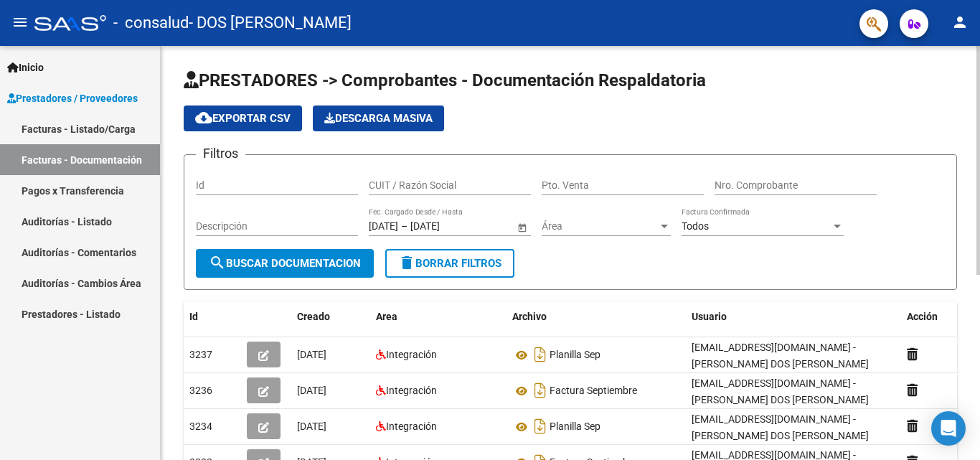
click at [953, 187] on div "PRESTADORES -> Comprobantes - Documentación Respaldatoria cloud_download Export…" at bounding box center [572, 414] width 823 height 737
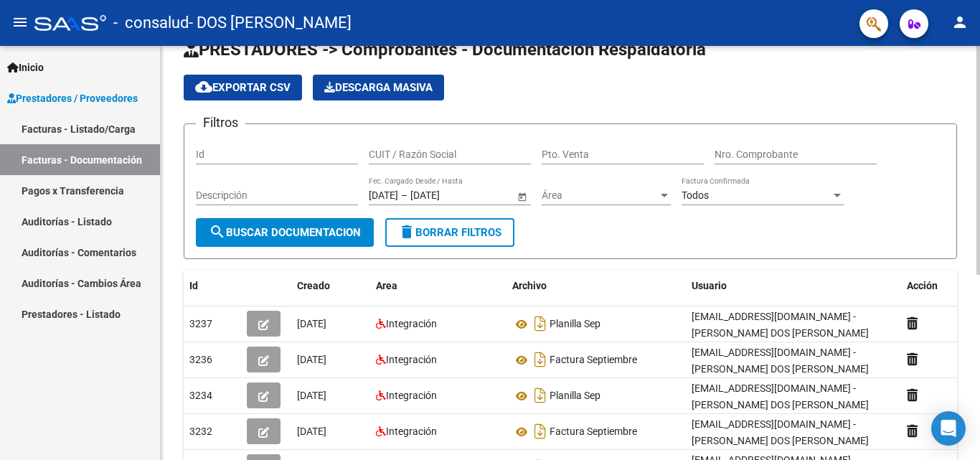
click at [953, 153] on div "PRESTADORES -> Comprobantes - Documentación Respaldatoria cloud_download Export…" at bounding box center [572, 383] width 823 height 737
